Goal: Transaction & Acquisition: Purchase product/service

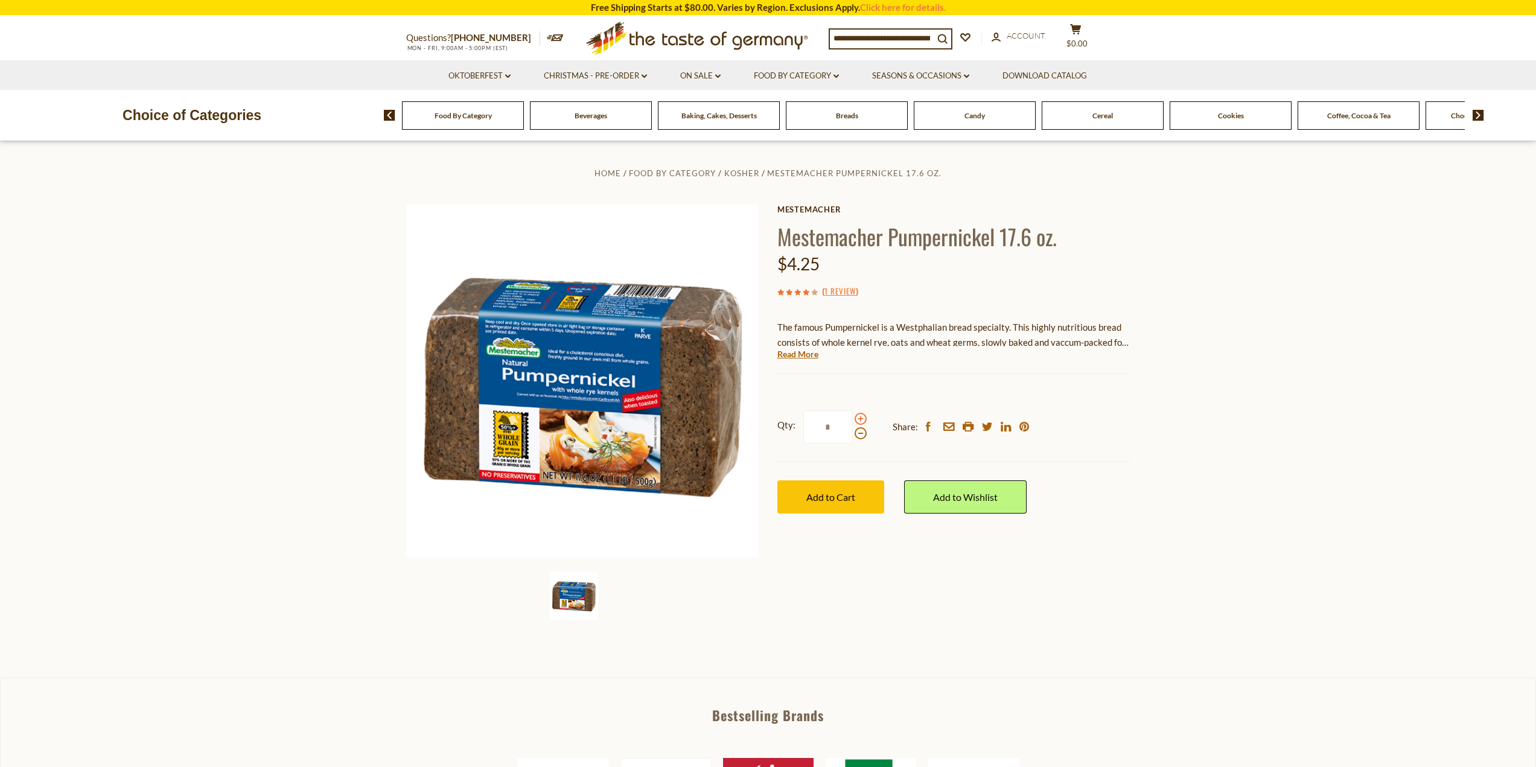
click at [861, 415] on span at bounding box center [861, 419] width 12 height 12
click at [853, 415] on input "*" at bounding box center [829, 427] width 50 height 33
click at [862, 435] on span at bounding box center [861, 433] width 12 height 12
click at [853, 435] on input "*" at bounding box center [829, 427] width 50 height 33
click at [861, 420] on span at bounding box center [861, 419] width 12 height 12
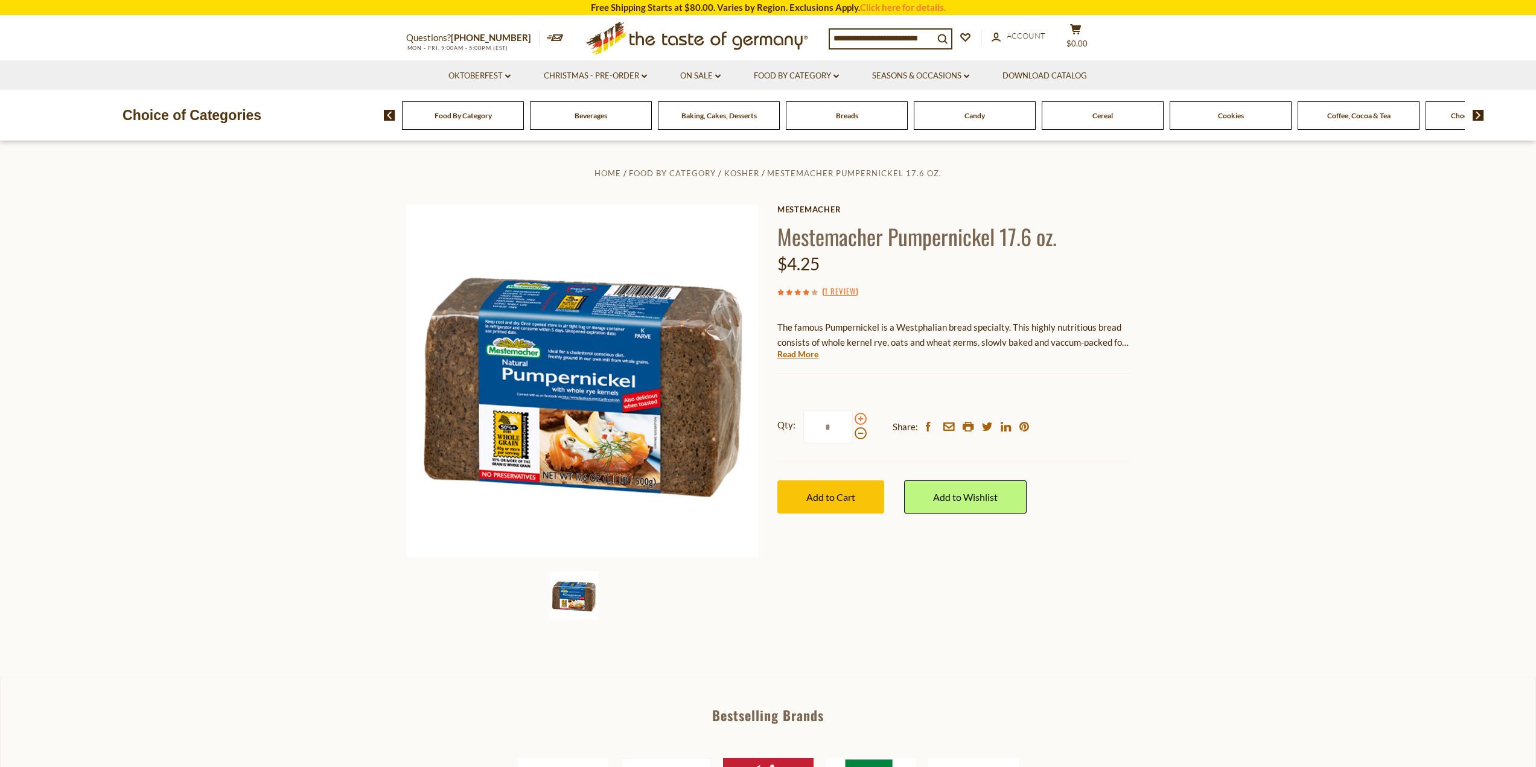
click at [853, 420] on input "*" at bounding box center [829, 427] width 50 height 33
click at [798, 356] on link "Read More" at bounding box center [798, 354] width 41 height 12
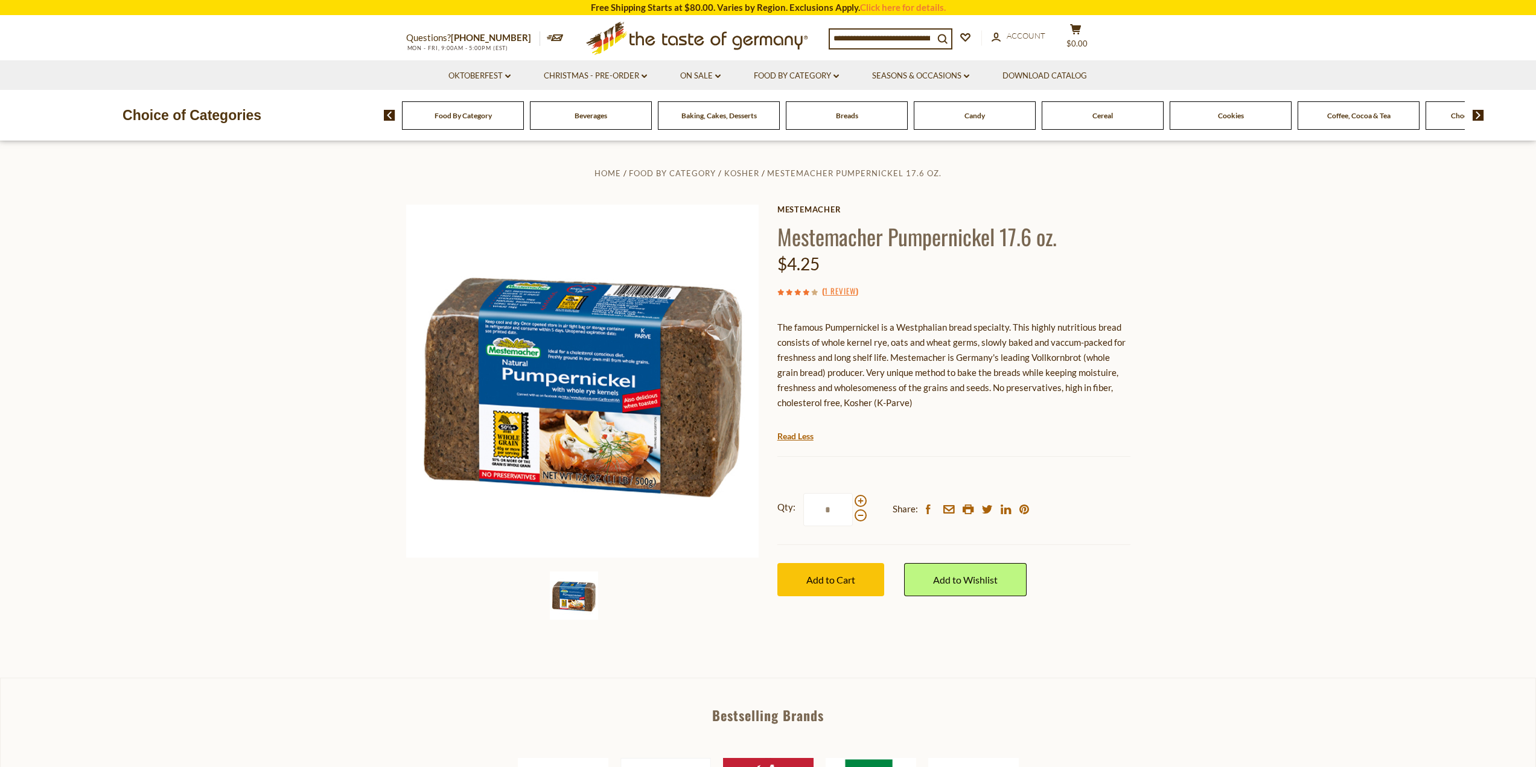
drag, startPoint x: 830, startPoint y: 508, endPoint x: 808, endPoint y: 510, distance: 21.2
click at [808, 510] on input "*" at bounding box center [829, 509] width 50 height 33
type input "*"
click at [1314, 321] on section "Home Food By Category Kosher Mestemacher Pumpernickel 17.6 oz. Mestemacher Mest…" at bounding box center [768, 409] width 1536 height 537
click at [836, 577] on span "Add to Cart" at bounding box center [831, 579] width 49 height 11
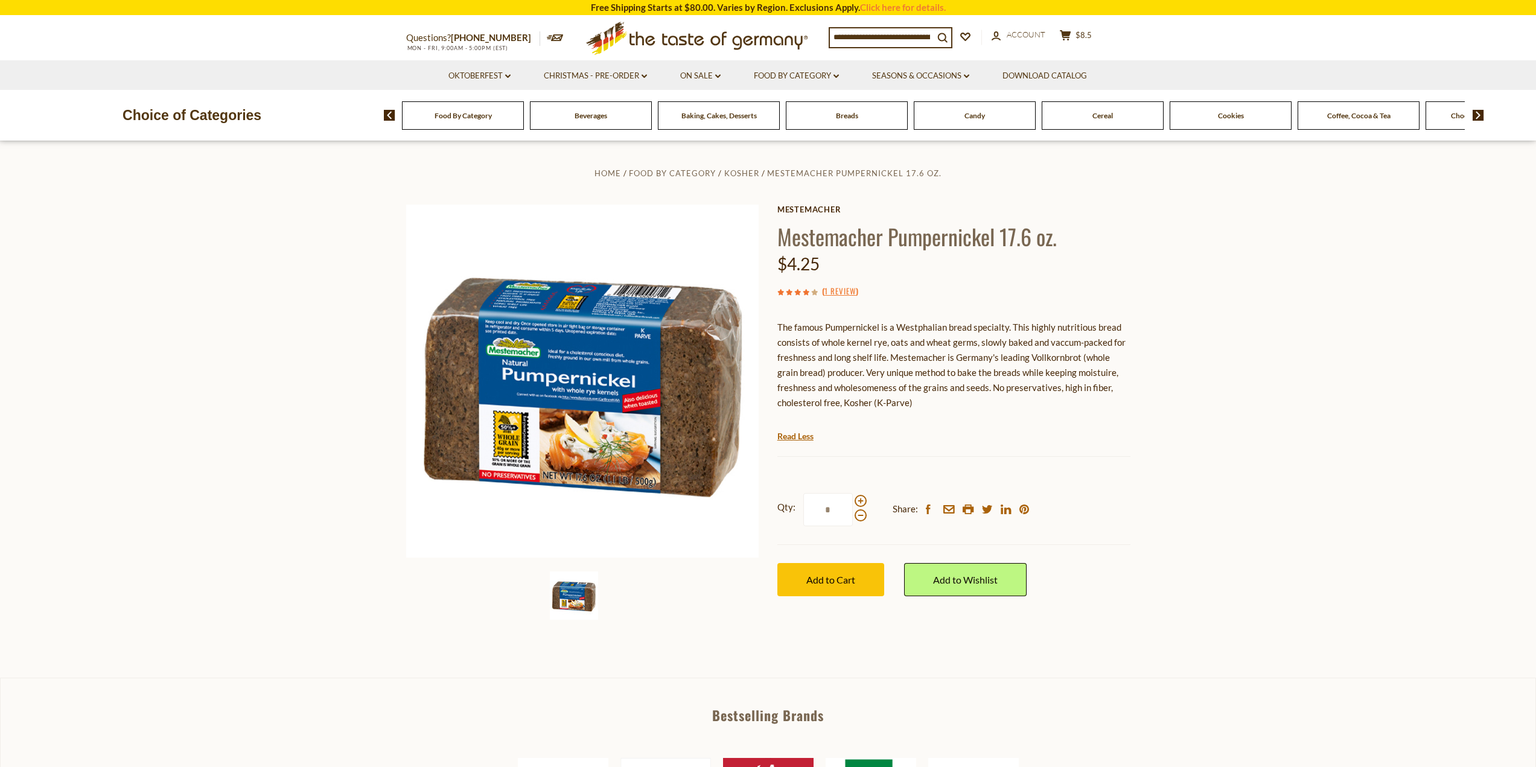
click at [738, 40] on icon ".st0{fill:#EDD300;} .st1{fill:#D33E21;}" at bounding box center [697, 38] width 226 height 44
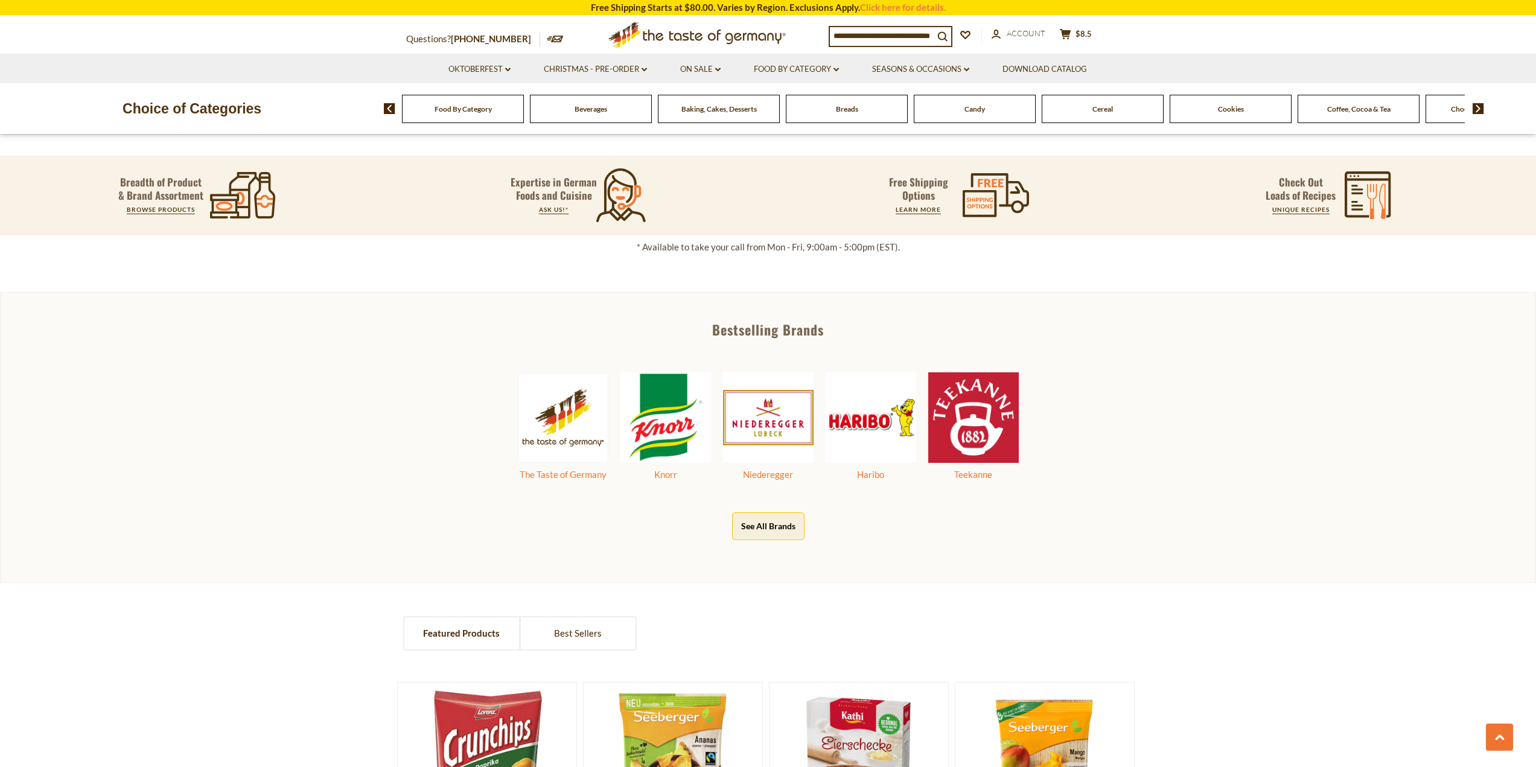
scroll to position [845, 0]
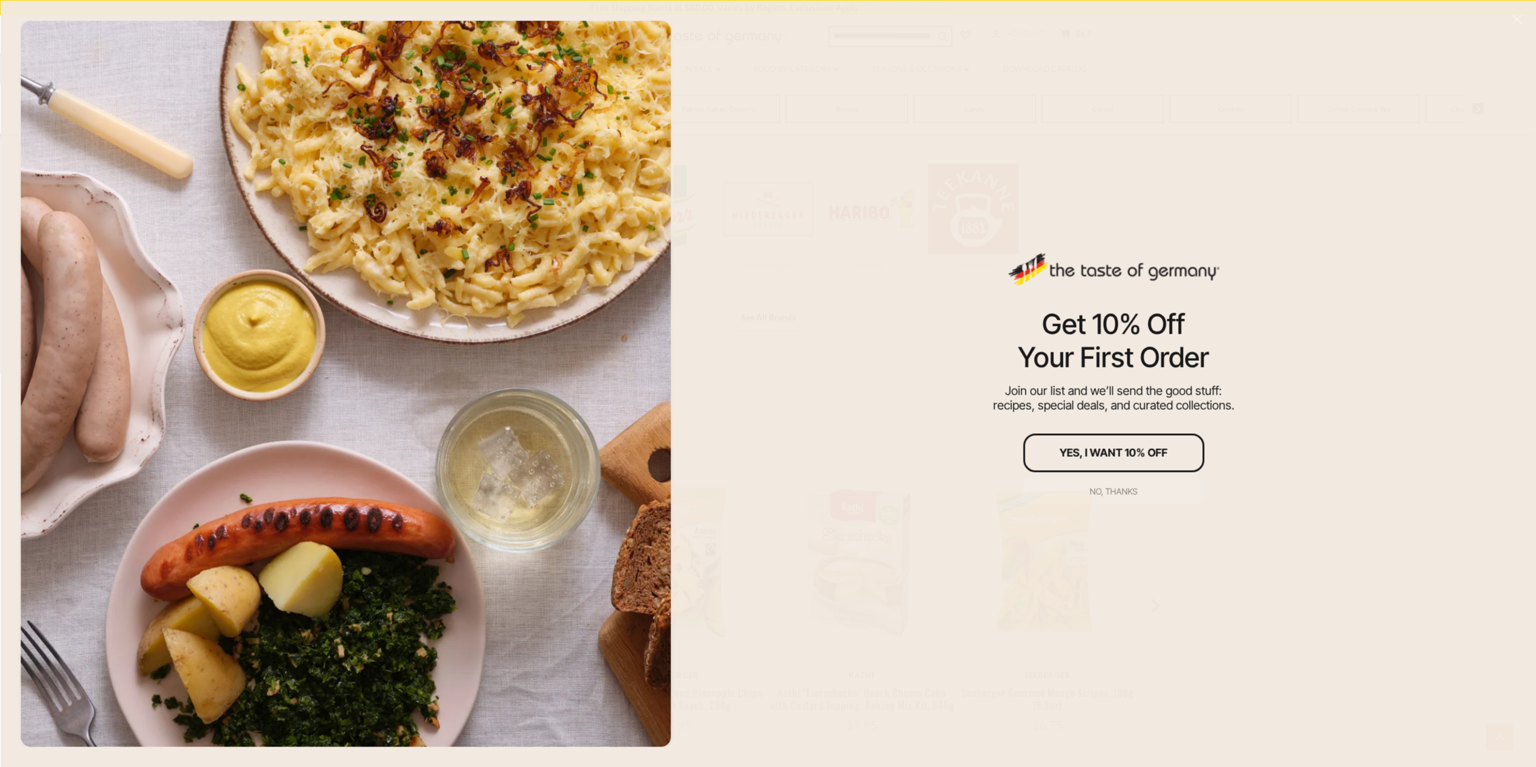
click at [1129, 496] on div "No, thanks" at bounding box center [1114, 491] width 48 height 8
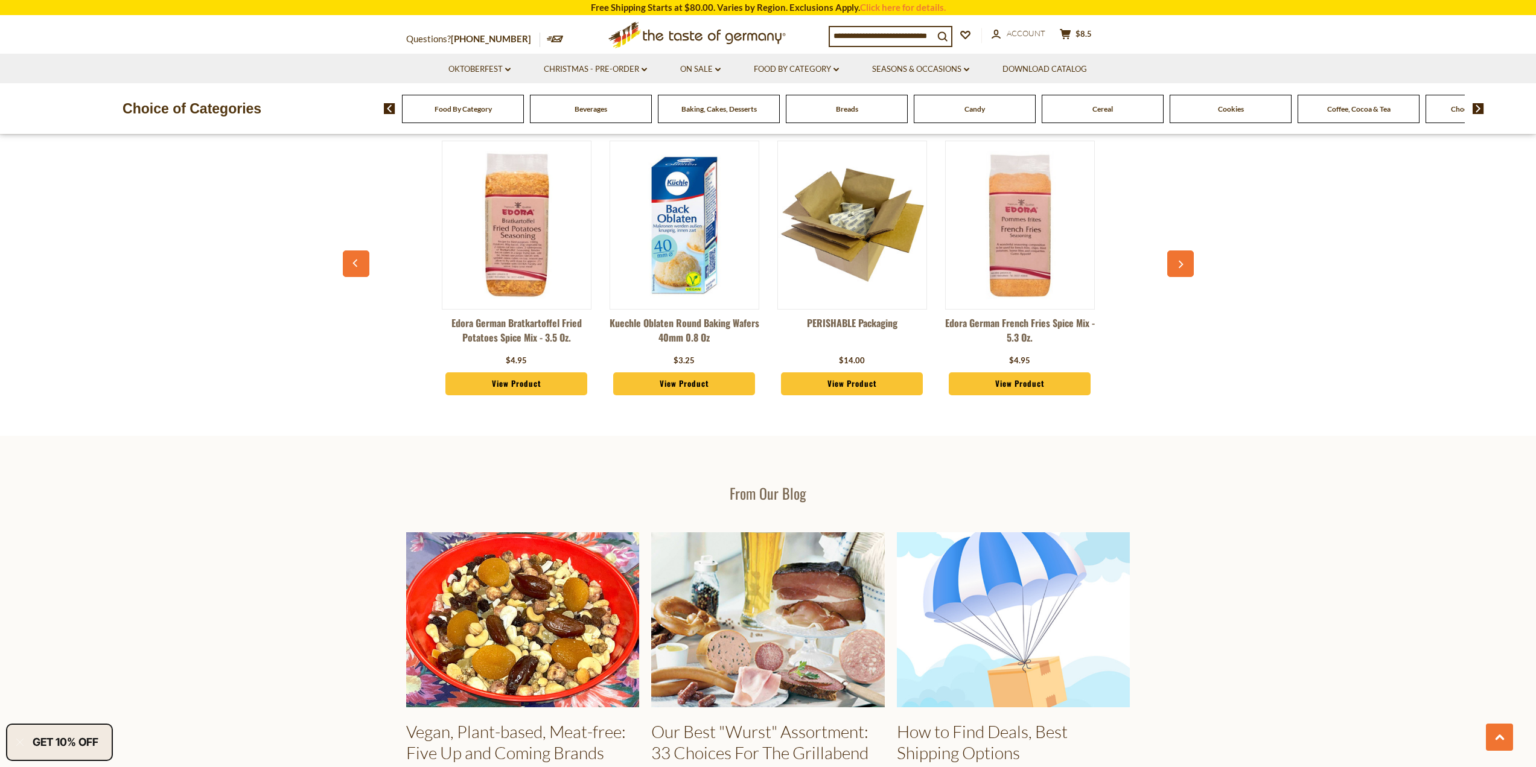
scroll to position [1608, 0]
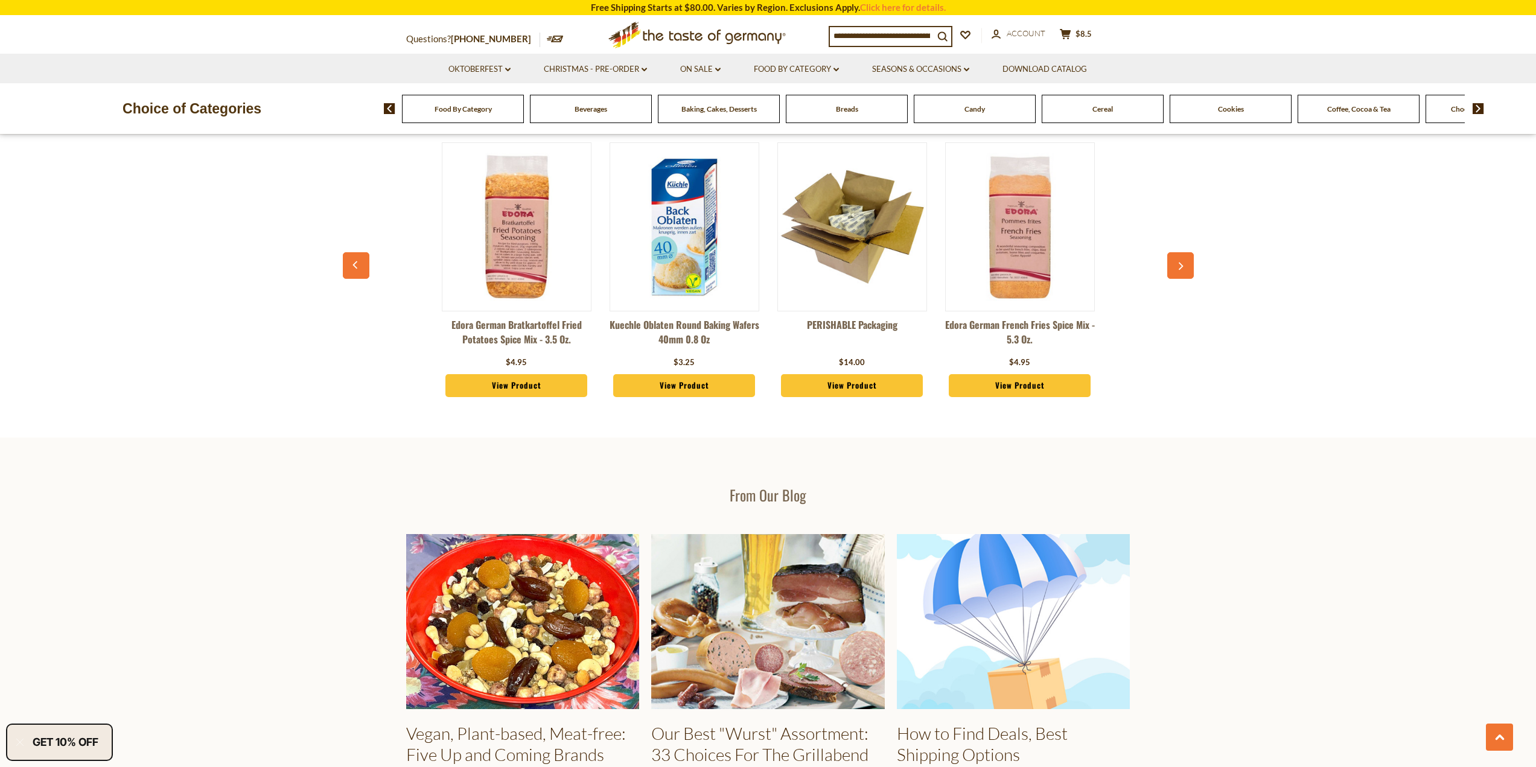
click at [448, 109] on span "Food By Category" at bounding box center [463, 108] width 57 height 9
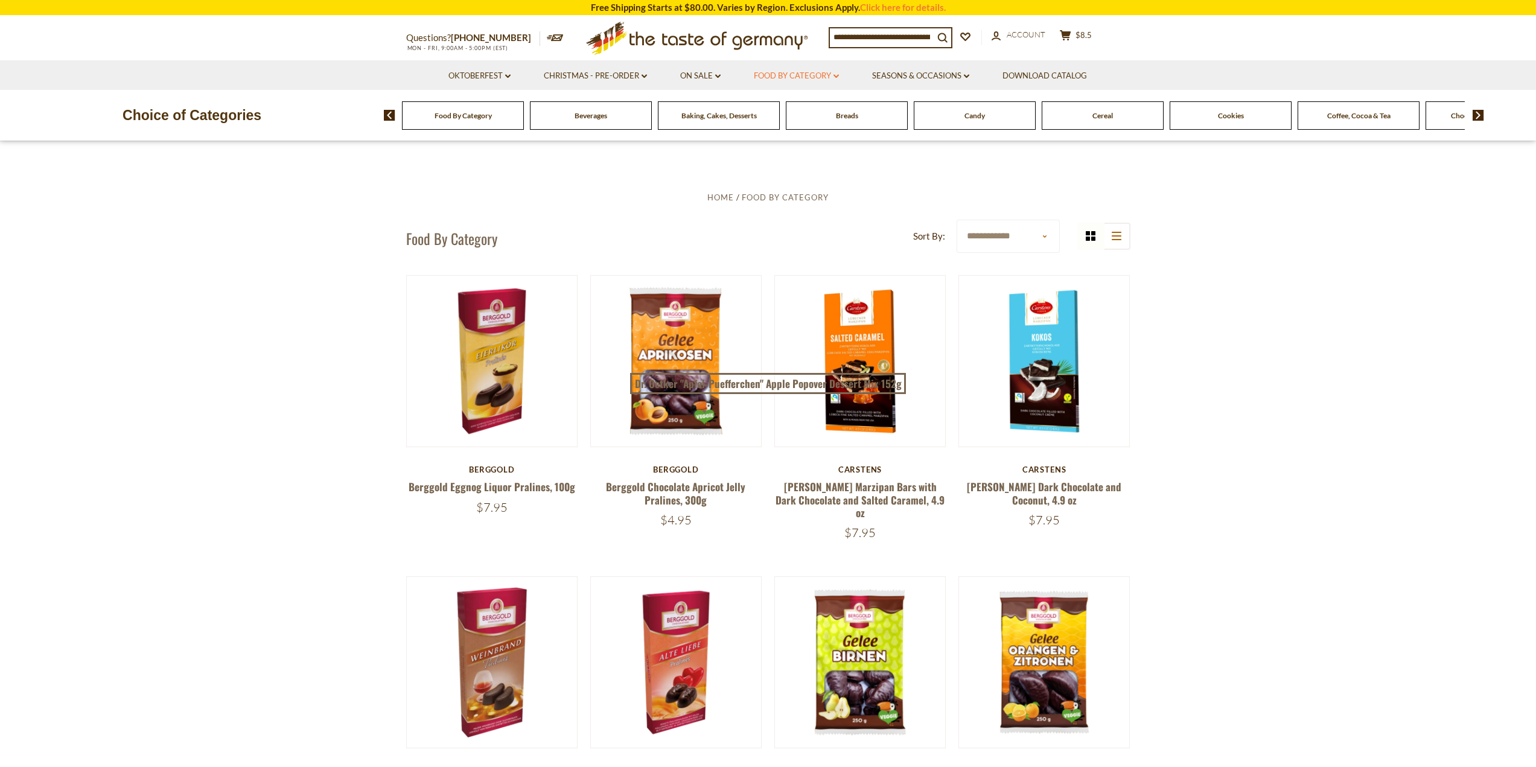
click at [834, 73] on link "Food By Category dropdown_arrow" at bounding box center [796, 75] width 85 height 13
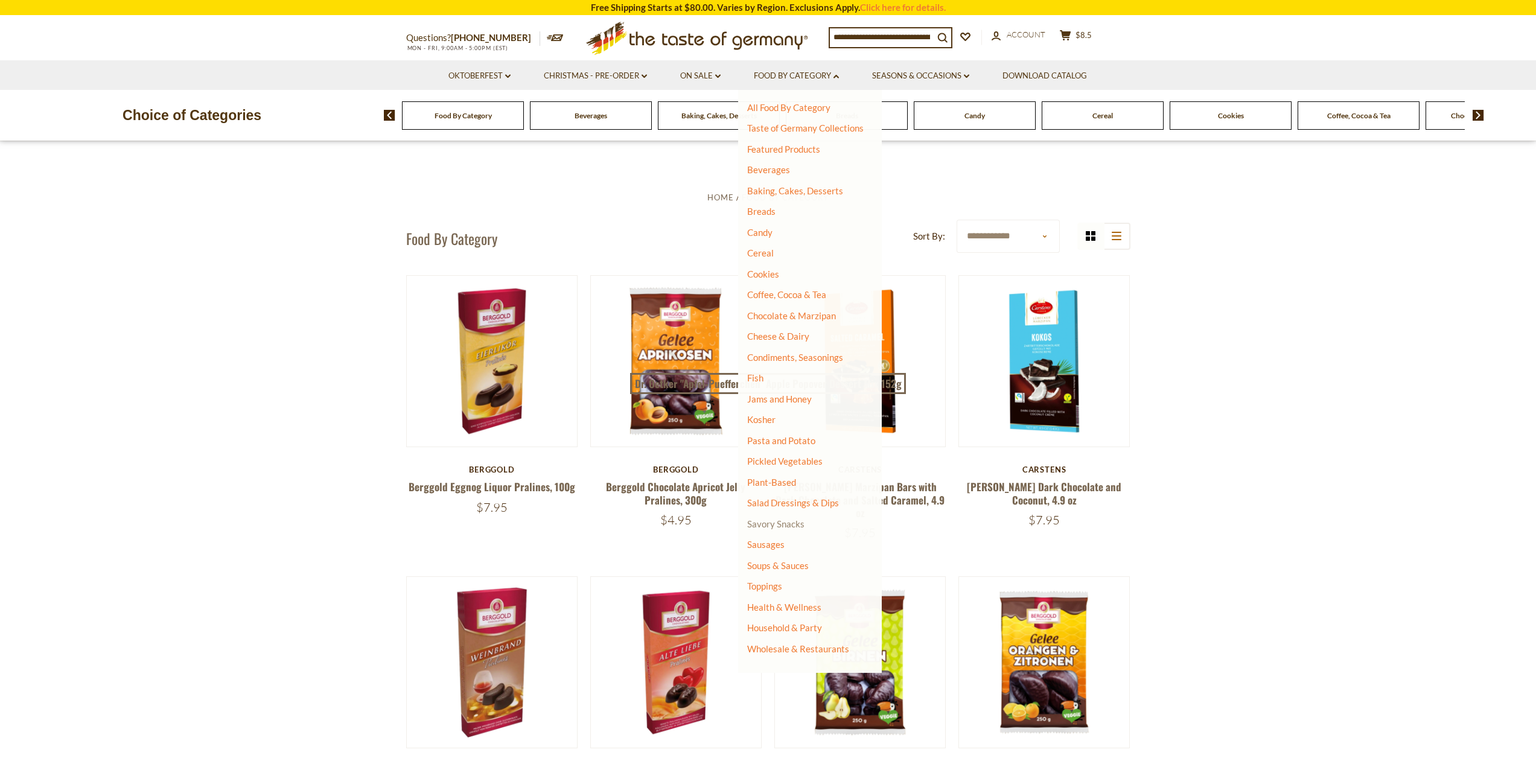
click at [774, 527] on link "Savory Snacks" at bounding box center [775, 524] width 57 height 11
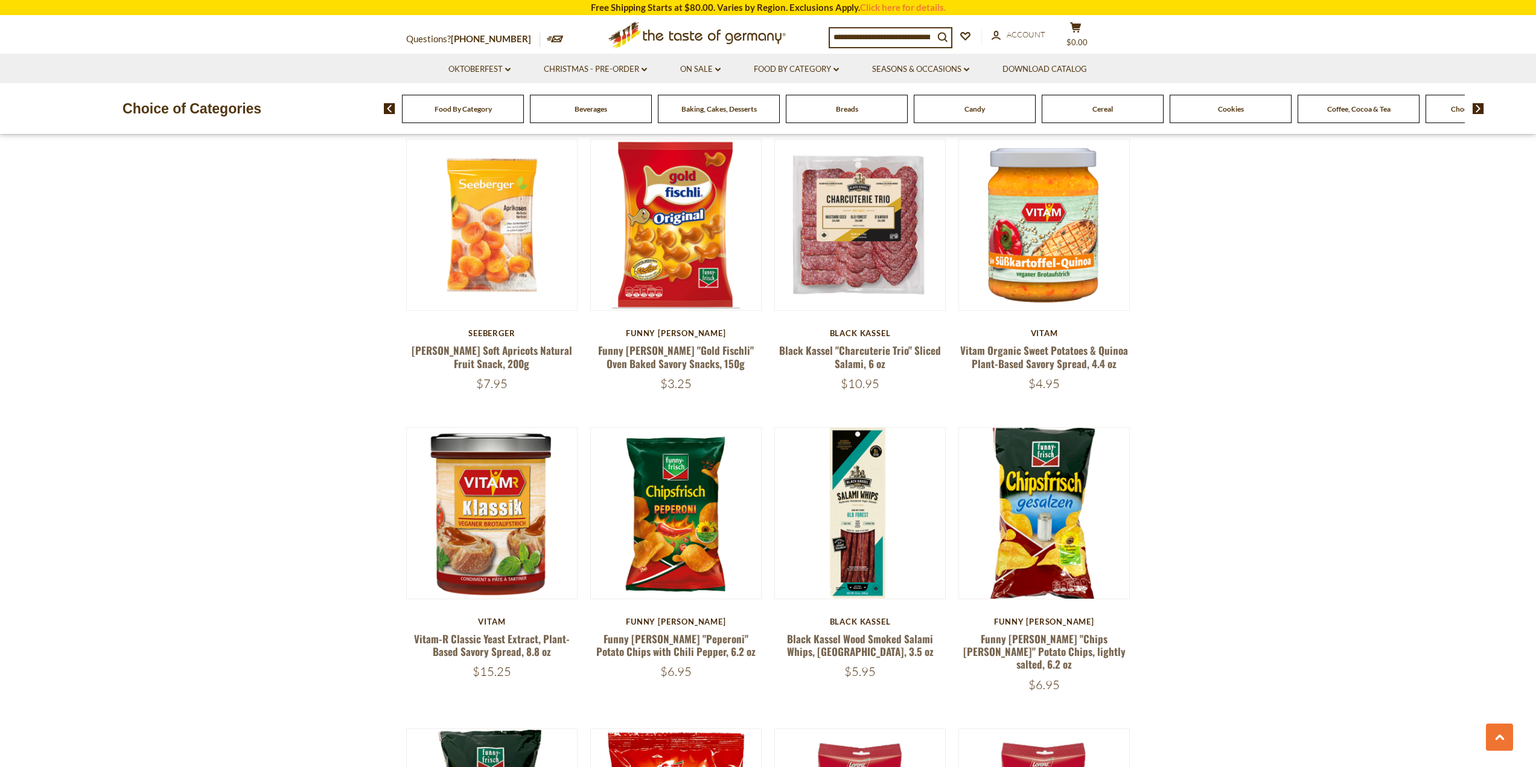
scroll to position [1690, 0]
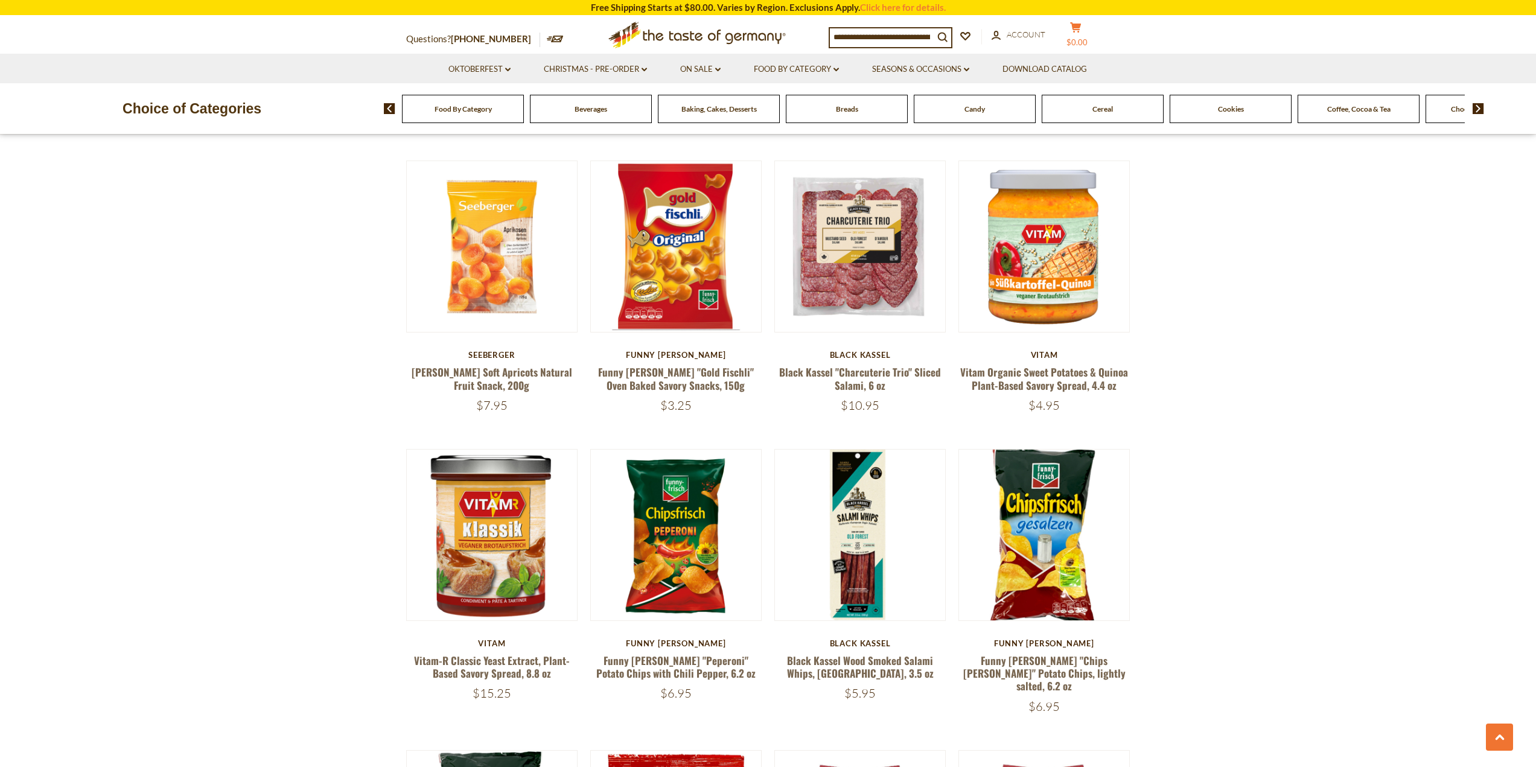
click at [1072, 33] on icon at bounding box center [1075, 27] width 11 height 10
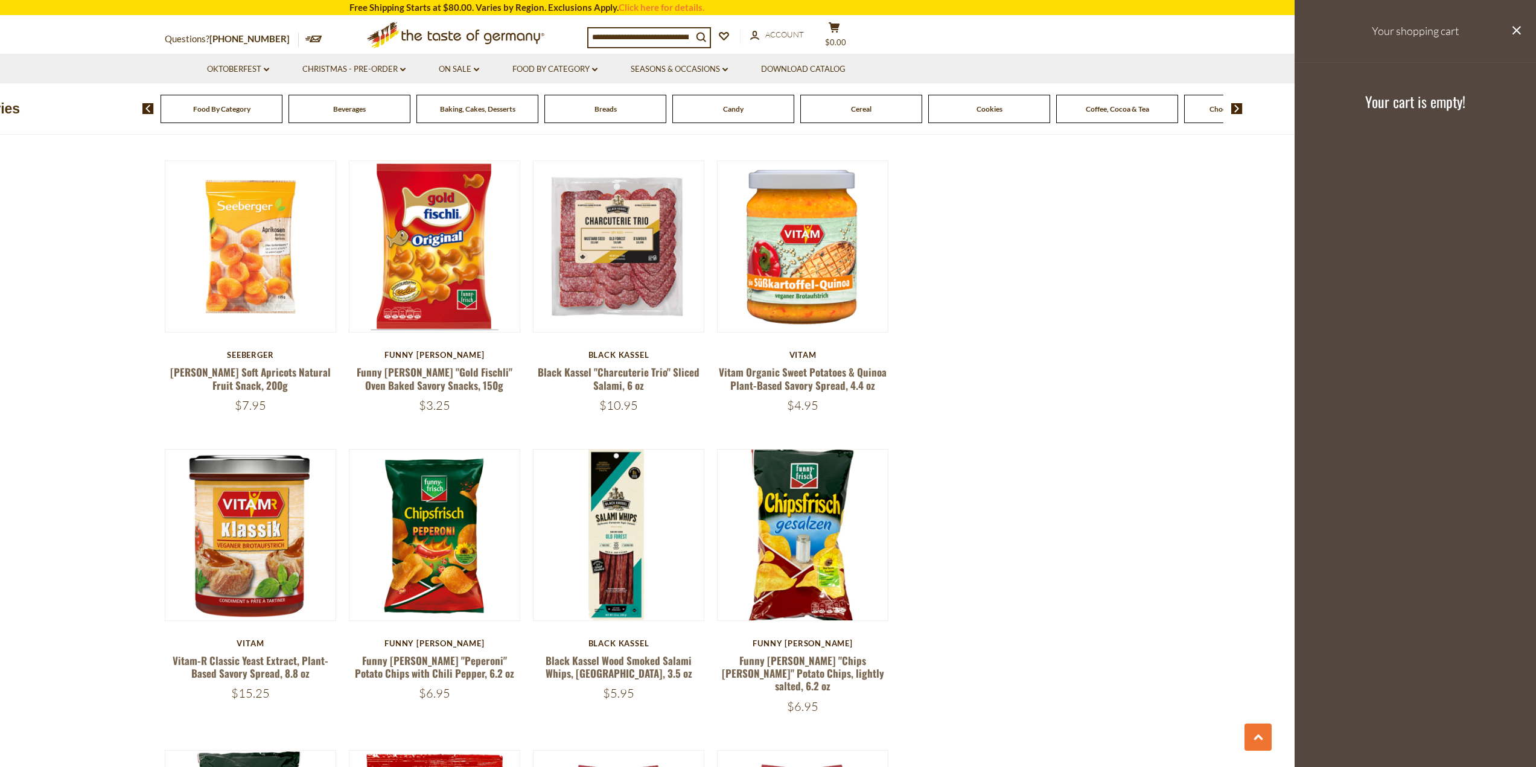
click at [647, 37] on input at bounding box center [641, 36] width 104 height 17
paste input "**********"
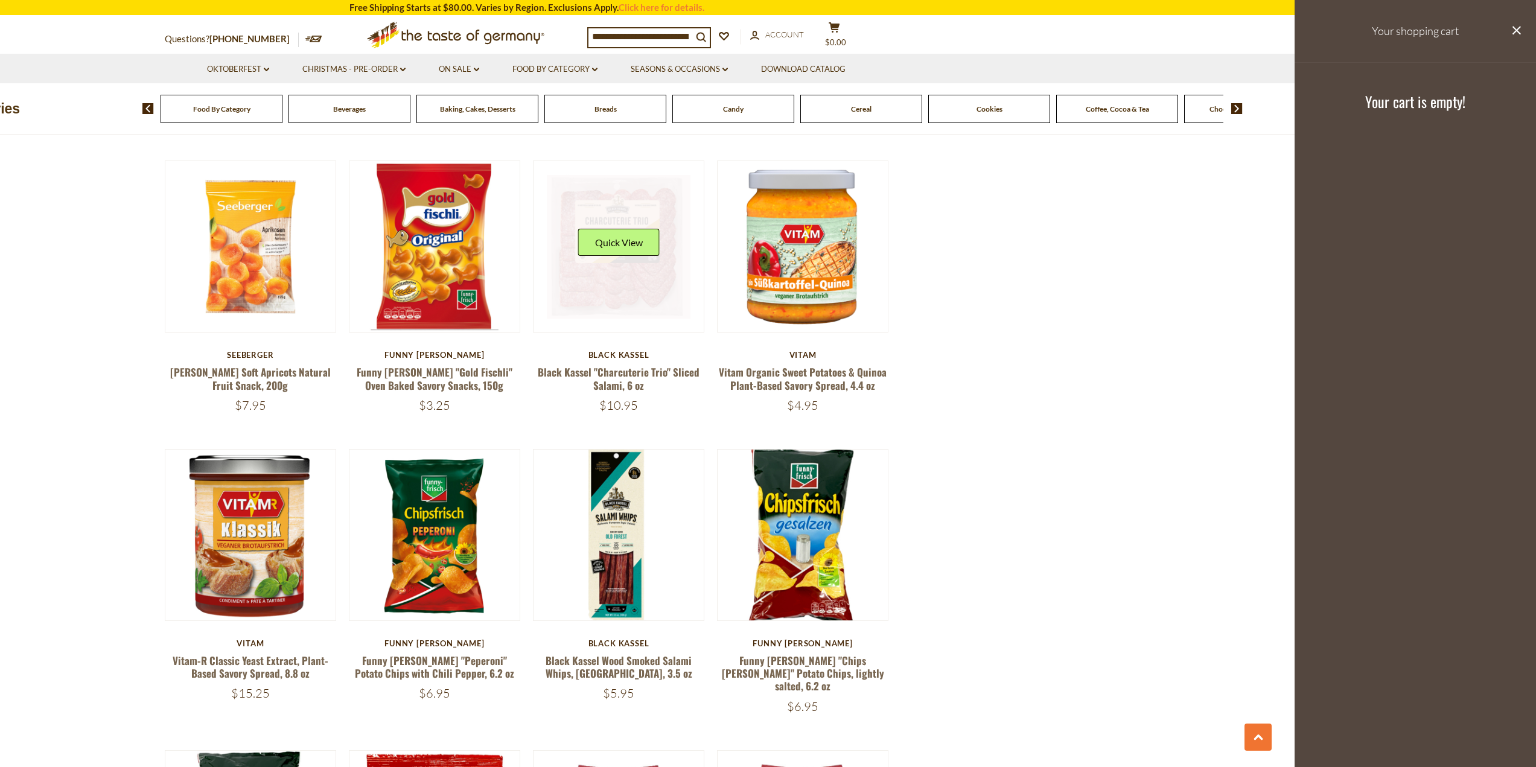
scroll to position [0, 179]
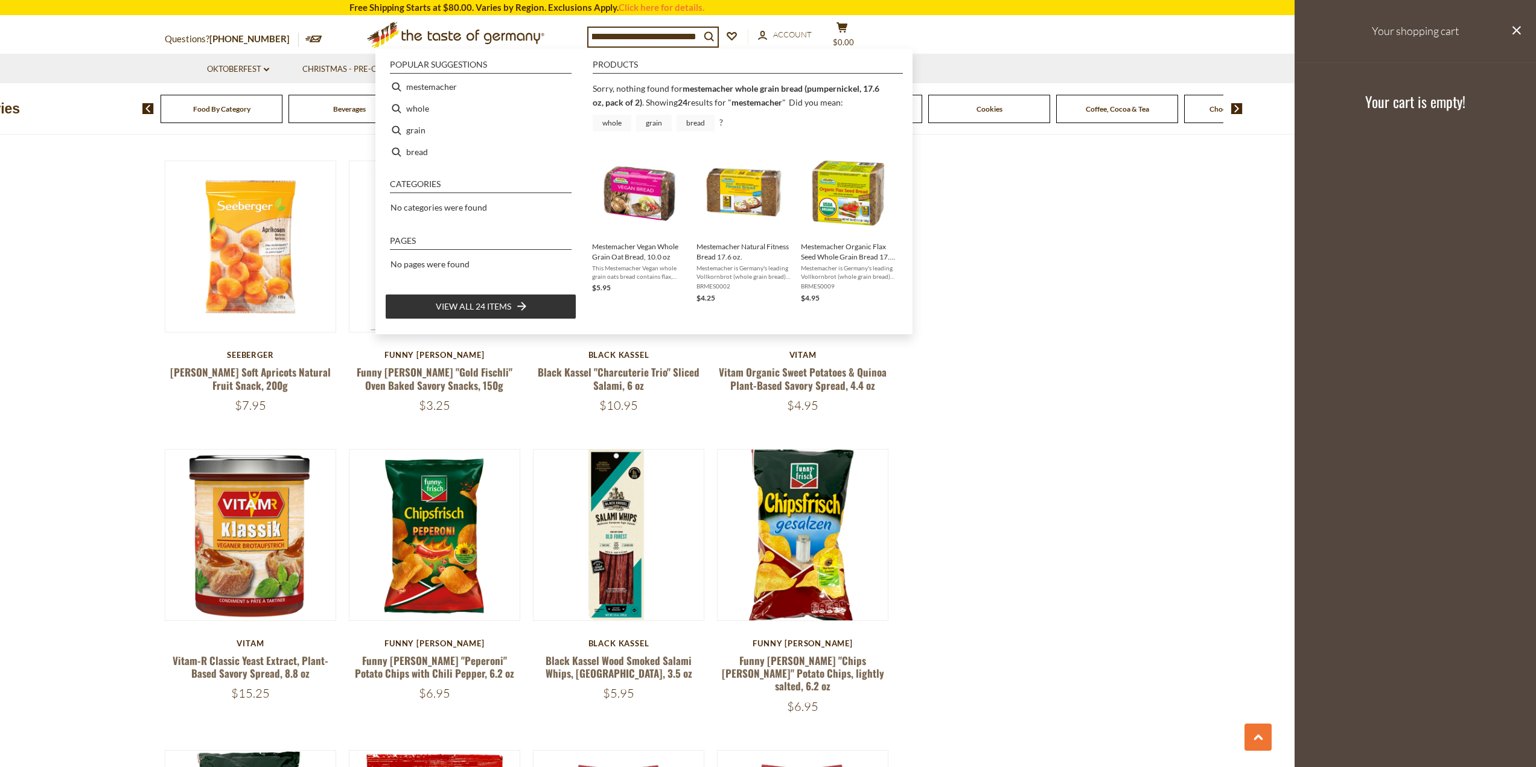
drag, startPoint x: 620, startPoint y: 38, endPoint x: 726, endPoint y: 45, distance: 106.5
click at [726, 45] on div "**********" at bounding box center [736, 37] width 299 height 30
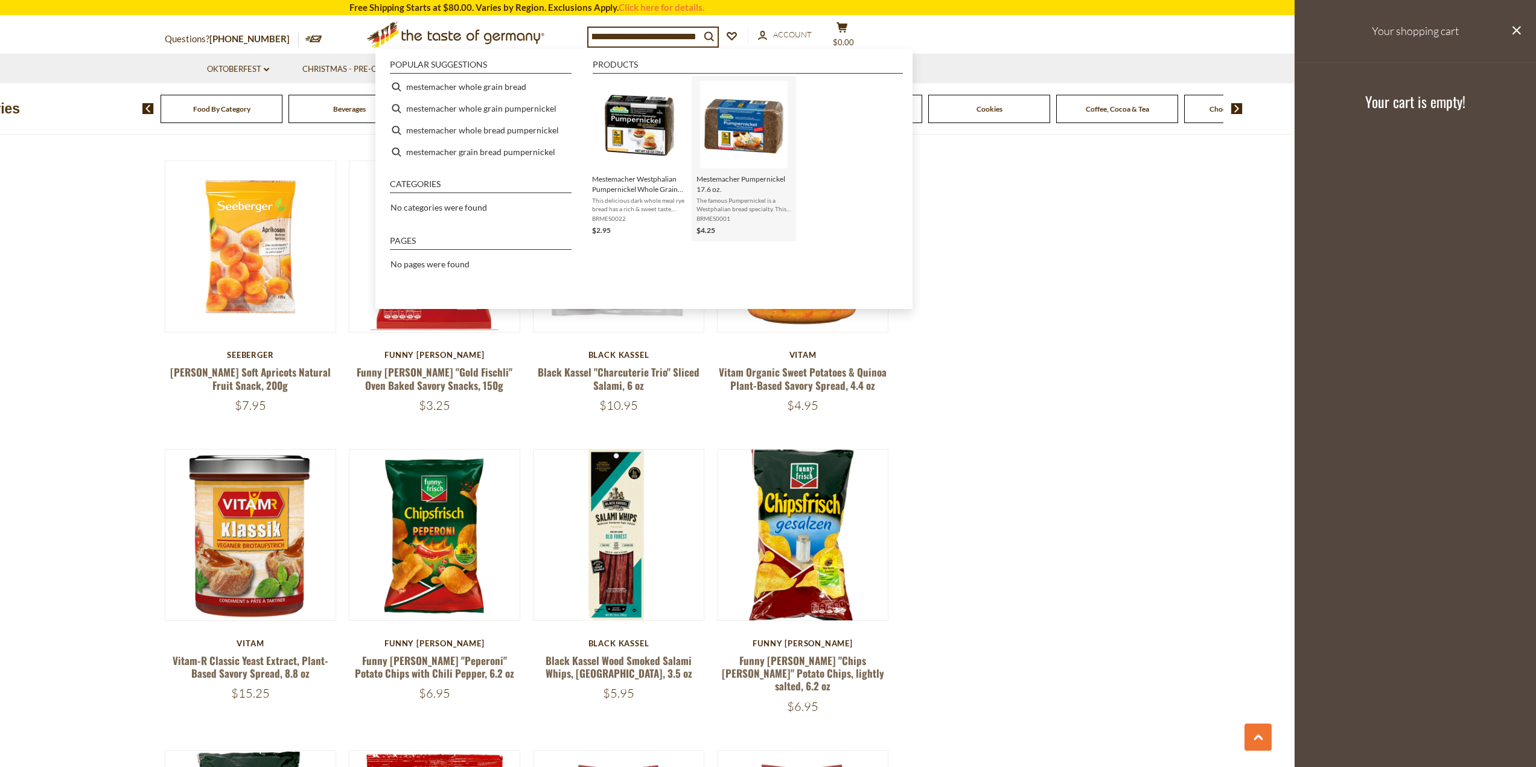
type input "**********"
click at [753, 136] on img "Mestemacher Pumpernickel 17.6 oz." at bounding box center [744, 125] width 88 height 88
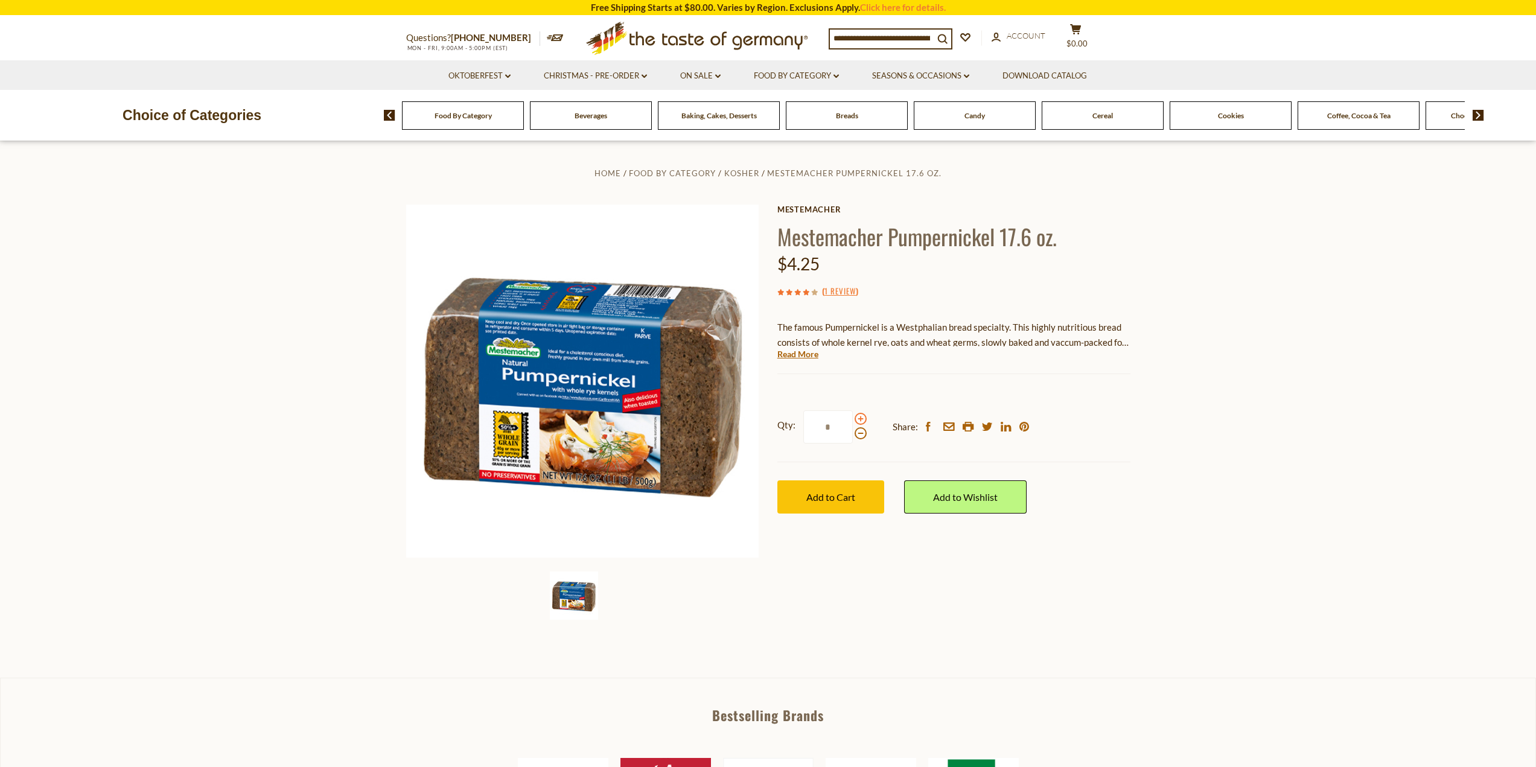
click at [860, 418] on span at bounding box center [861, 419] width 12 height 12
click at [853, 418] on input "*" at bounding box center [829, 427] width 50 height 33
type input "*"
click at [840, 503] on span "Add to Cart" at bounding box center [831, 496] width 49 height 11
click at [524, 121] on div "Beverages" at bounding box center [463, 115] width 122 height 28
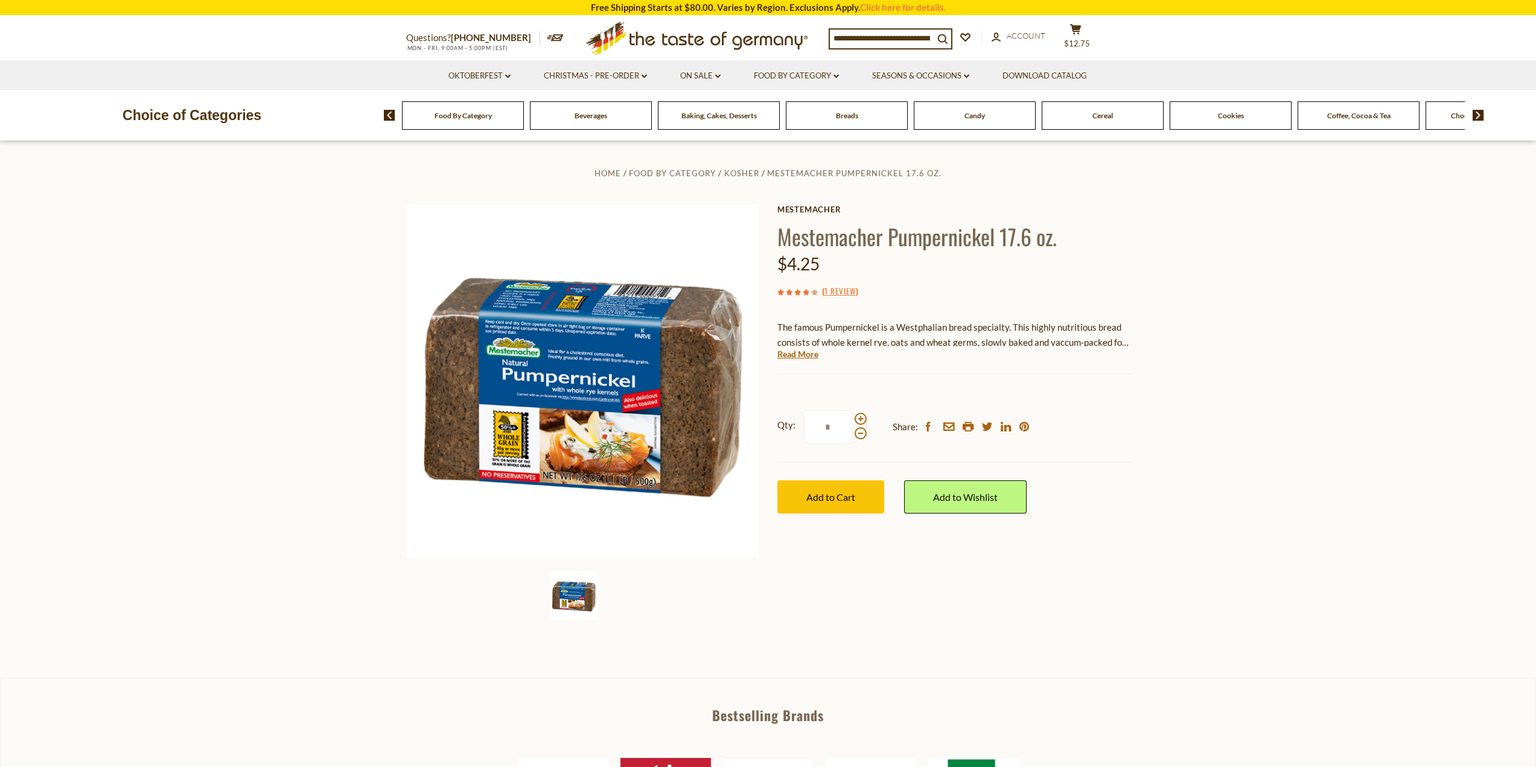
click at [600, 112] on span "Beverages" at bounding box center [591, 115] width 33 height 9
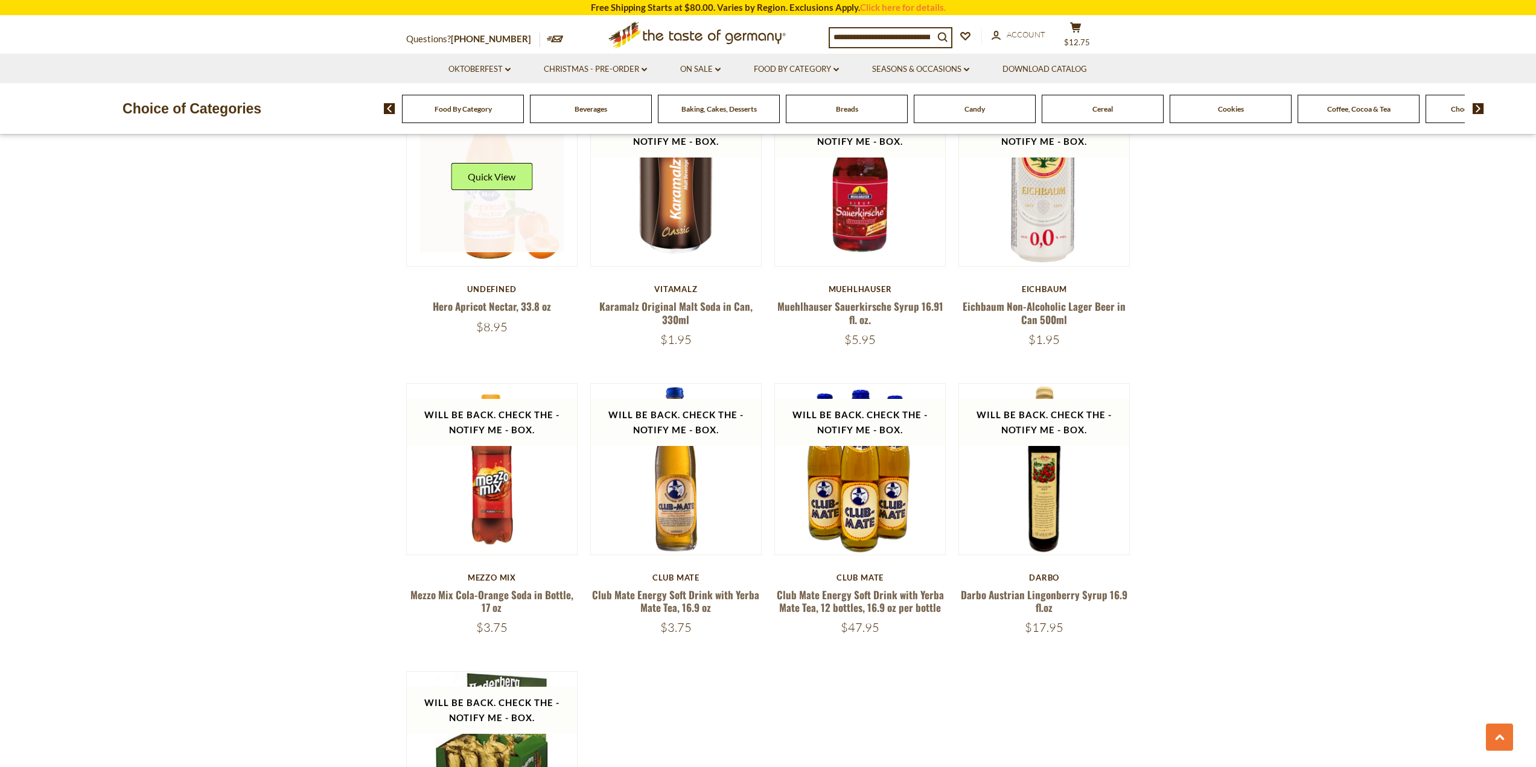
scroll to position [1992, 0]
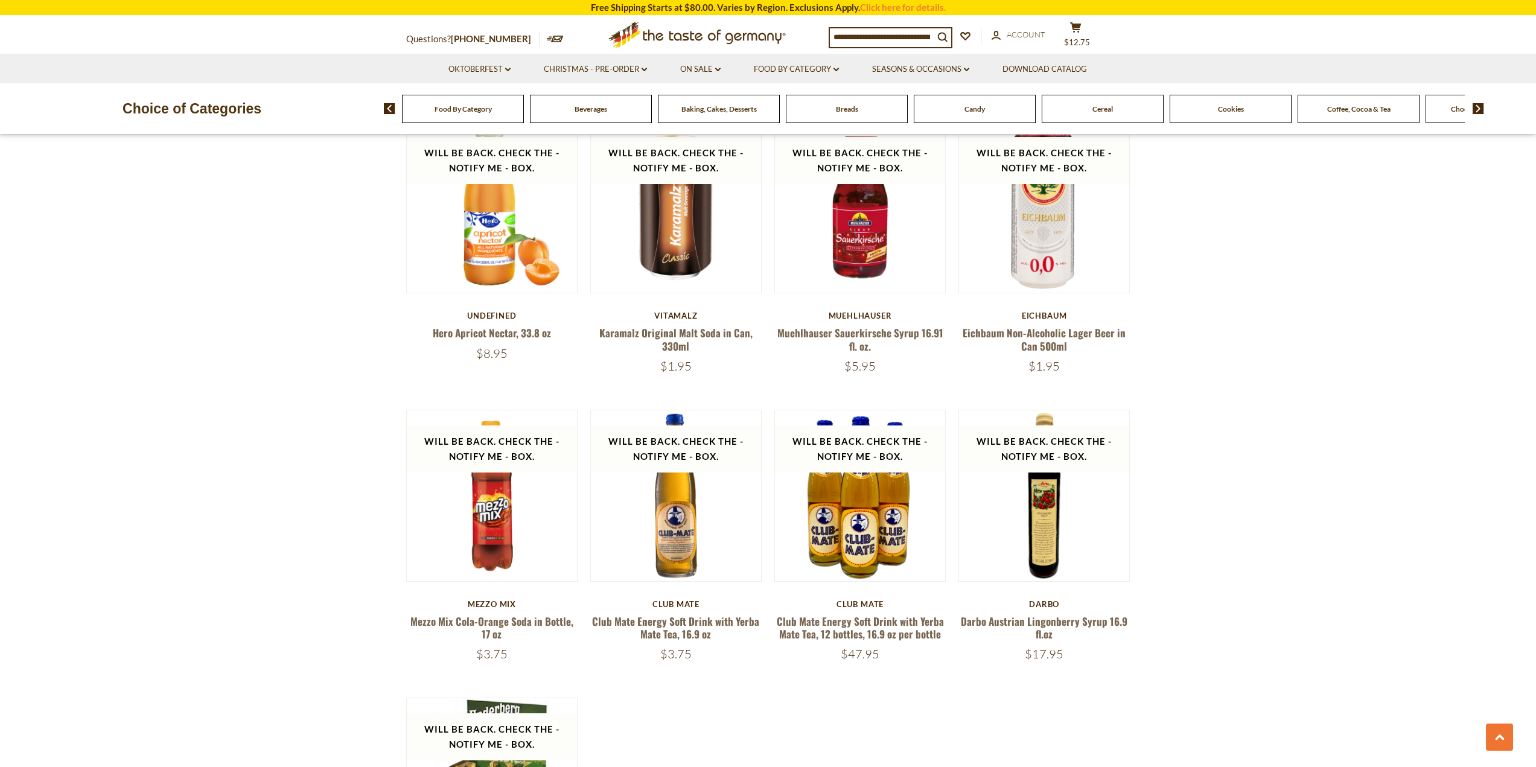
click at [524, 115] on div "Coffee, Cocoa & Tea" at bounding box center [463, 109] width 122 height 28
click at [1346, 109] on span "Coffee, Cocoa & Tea" at bounding box center [1359, 108] width 63 height 9
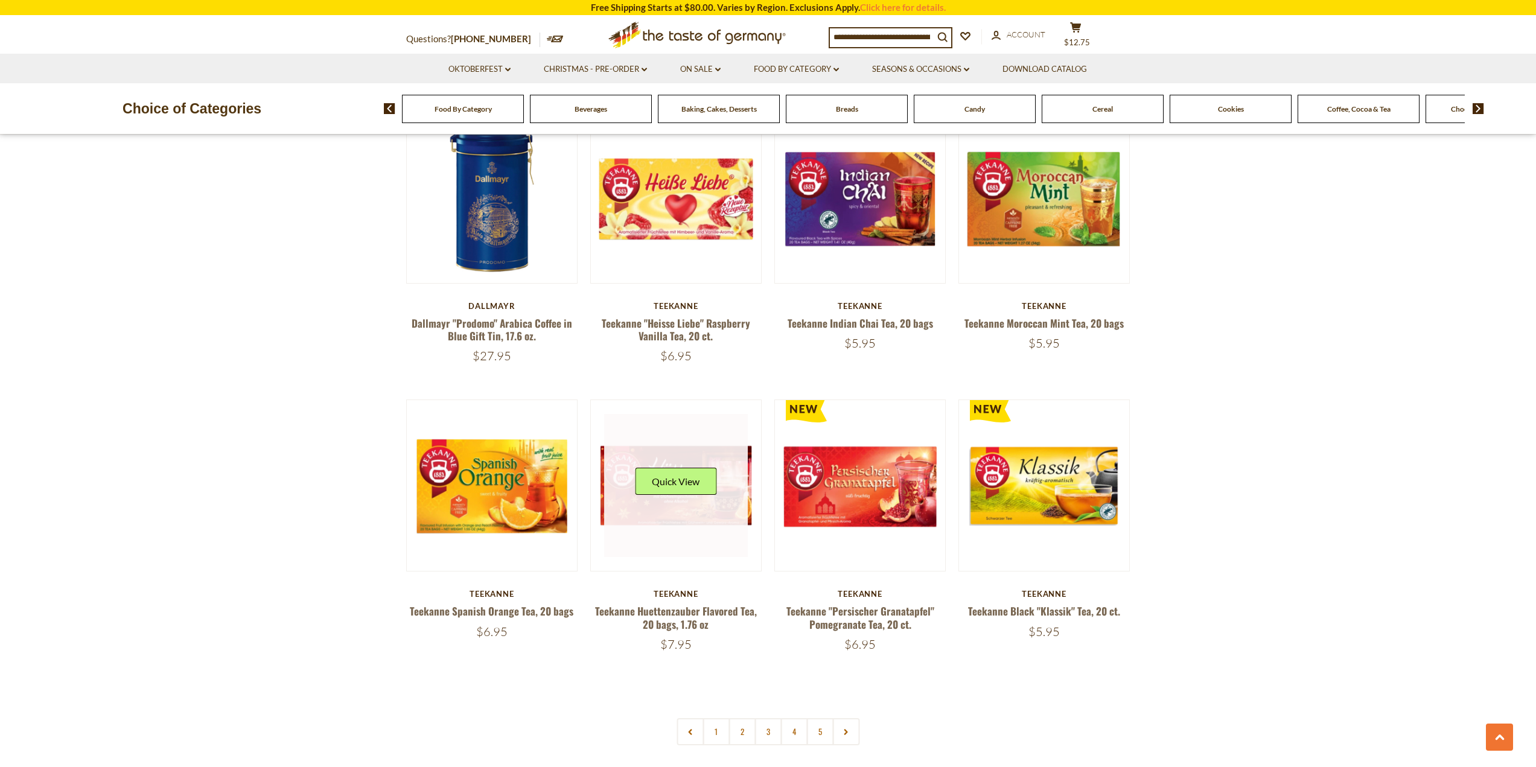
scroll to position [2777, 0]
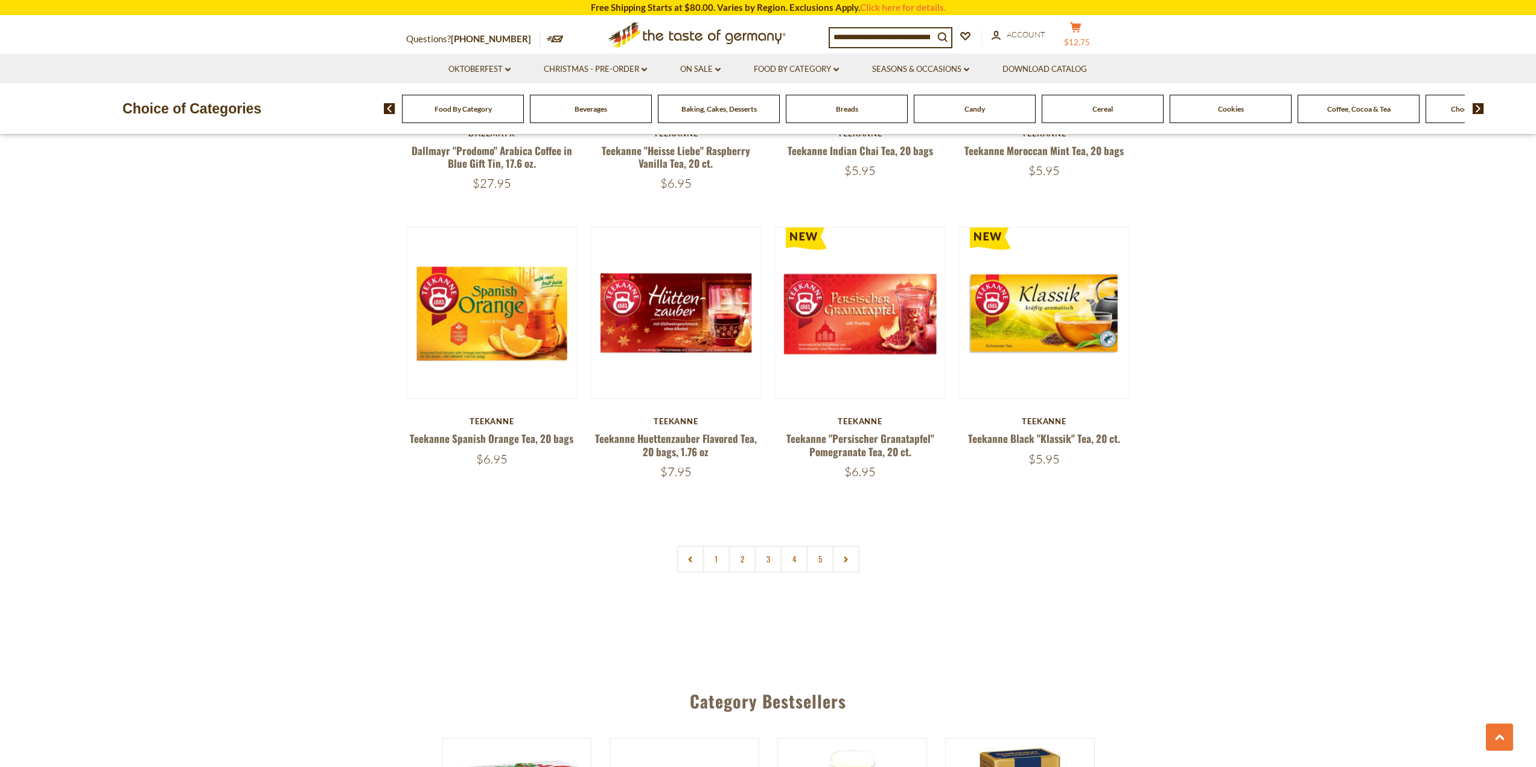
click at [1081, 25] on icon at bounding box center [1075, 27] width 11 height 10
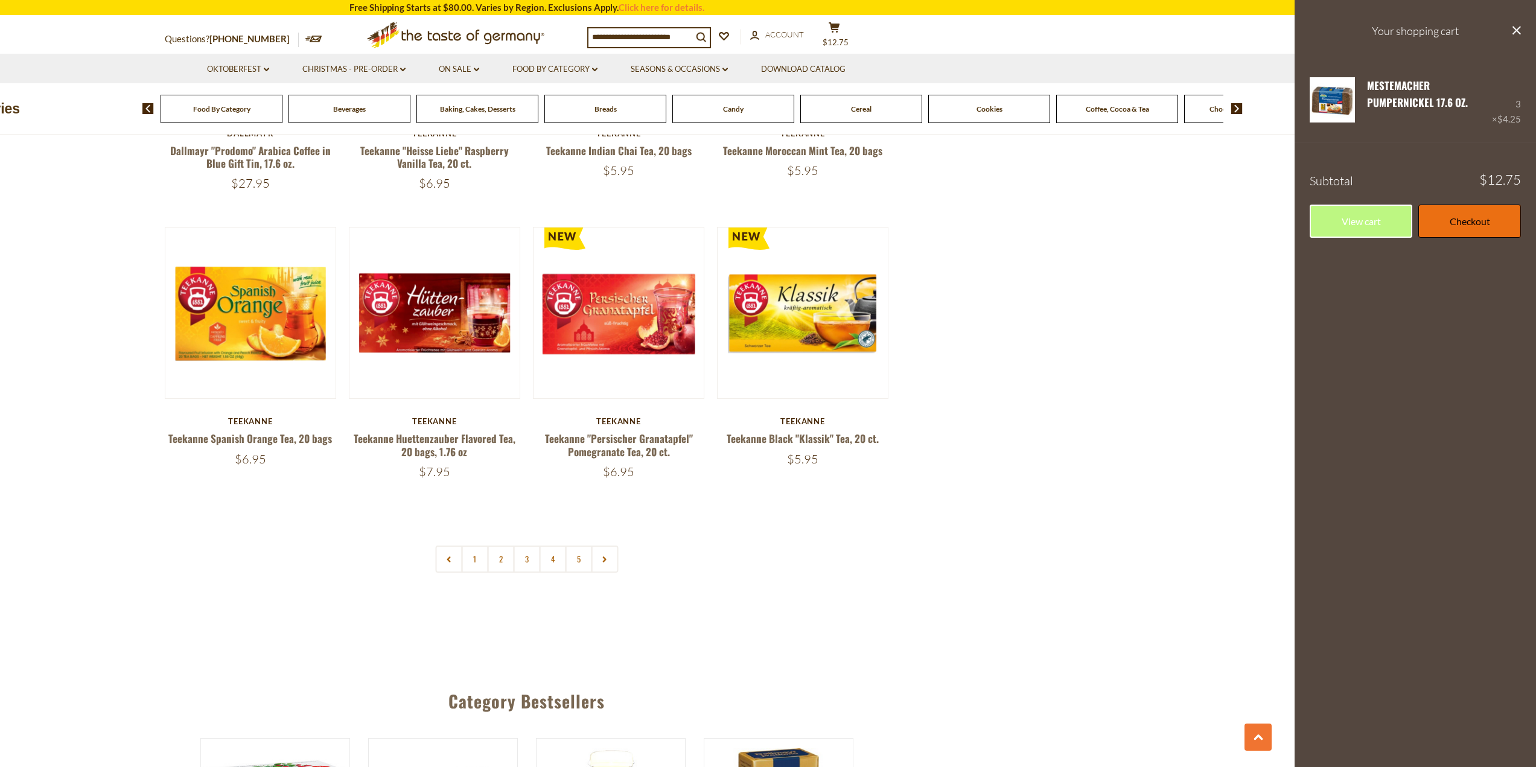
click at [1450, 223] on link "Checkout" at bounding box center [1470, 221] width 103 height 33
